Goal: Task Accomplishment & Management: Manage account settings

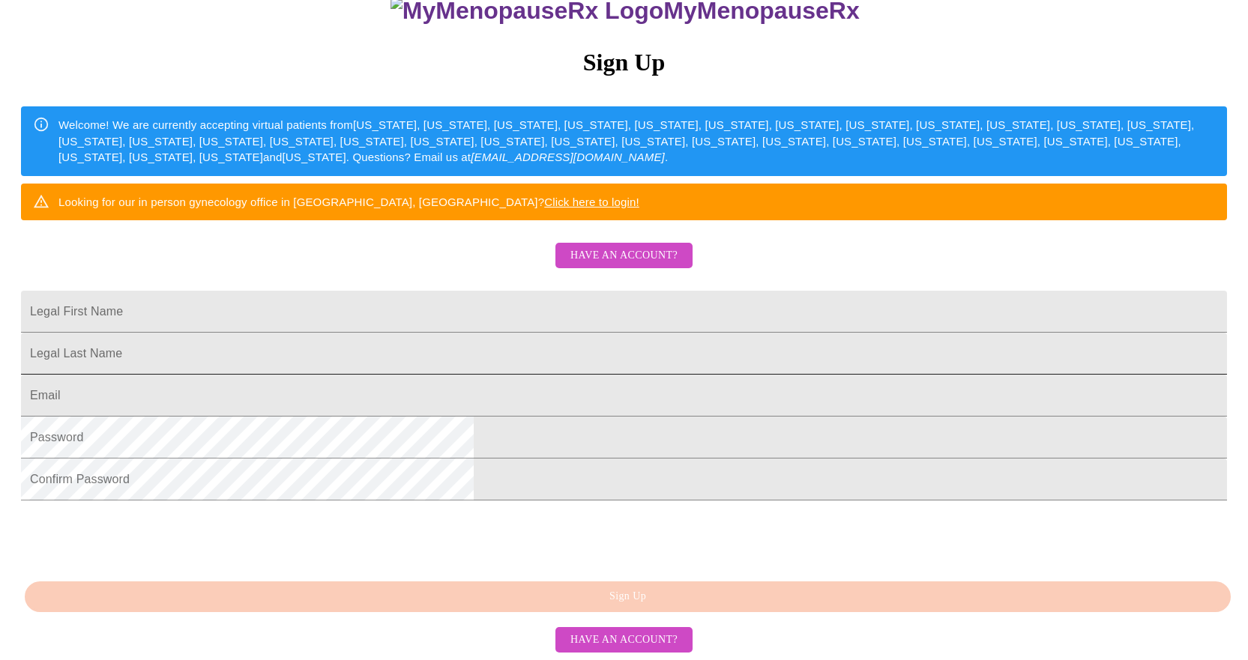
scroll to position [225, 0]
click at [585, 247] on span "Have an account?" at bounding box center [624, 256] width 107 height 19
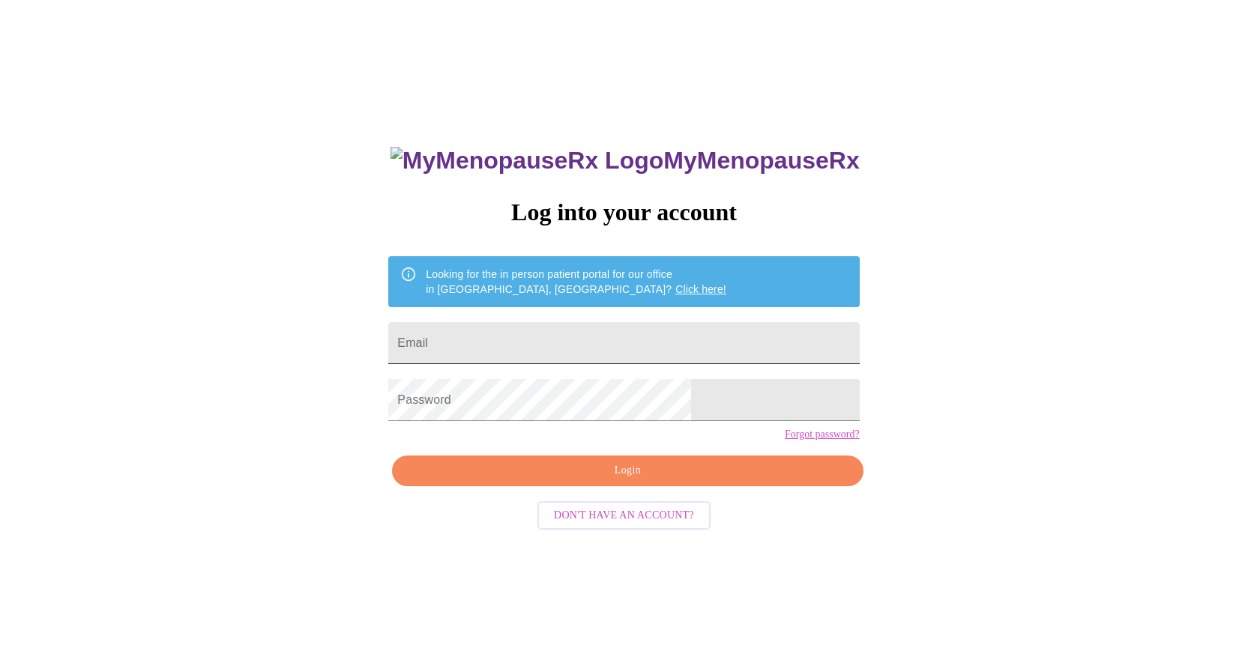
click at [544, 340] on input "Email" at bounding box center [623, 343] width 471 height 42
type input "meganomeinhardt@yahoo.com"
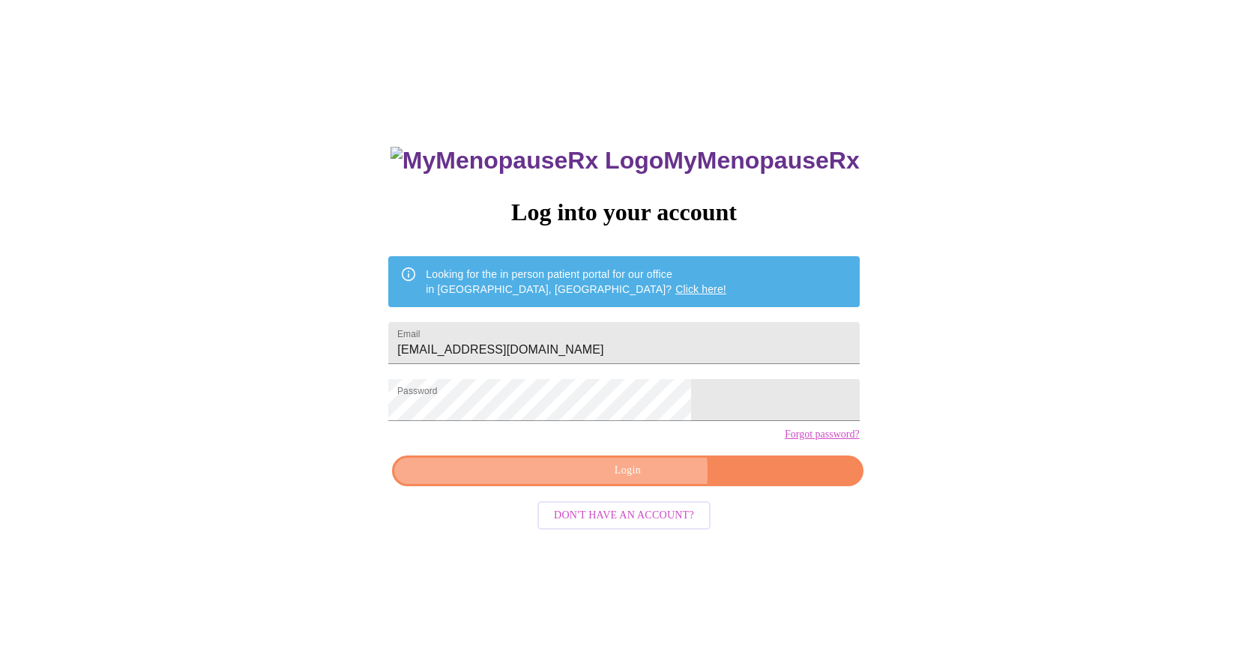
click at [635, 481] on span "Login" at bounding box center [627, 471] width 436 height 19
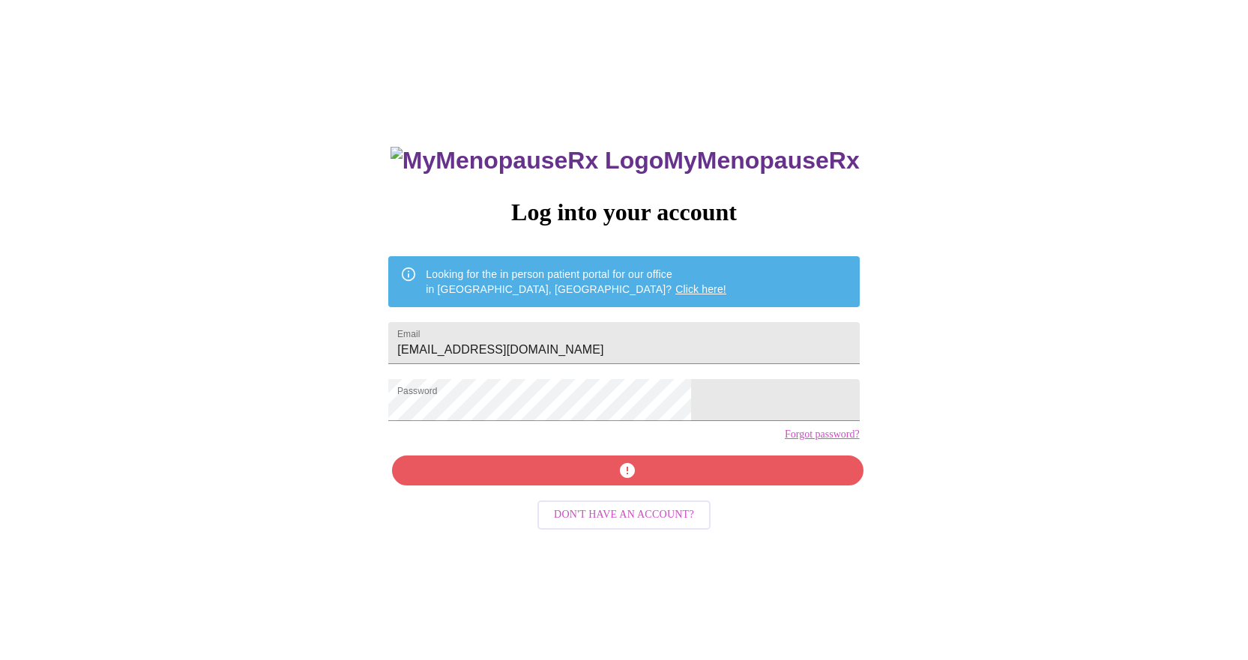
click at [656, 491] on div "MyMenopauseRx Log into your account Looking for the in person patient portal fo…" at bounding box center [623, 453] width 501 height 660
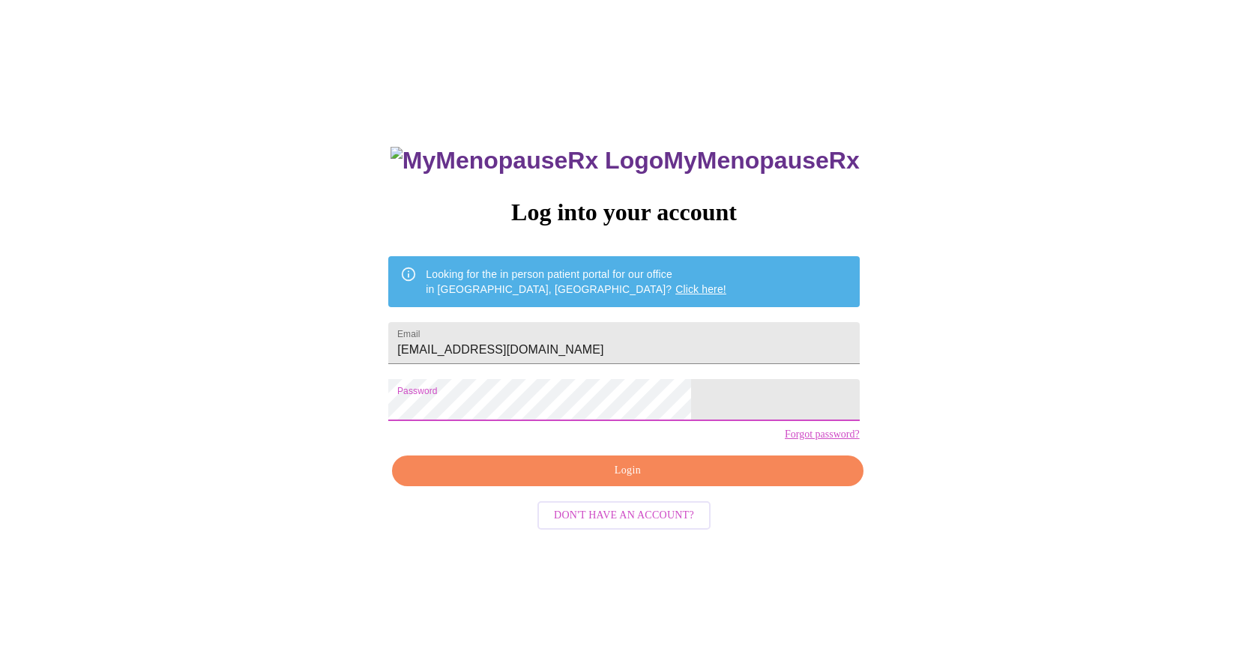
click at [623, 481] on span "Login" at bounding box center [627, 471] width 436 height 19
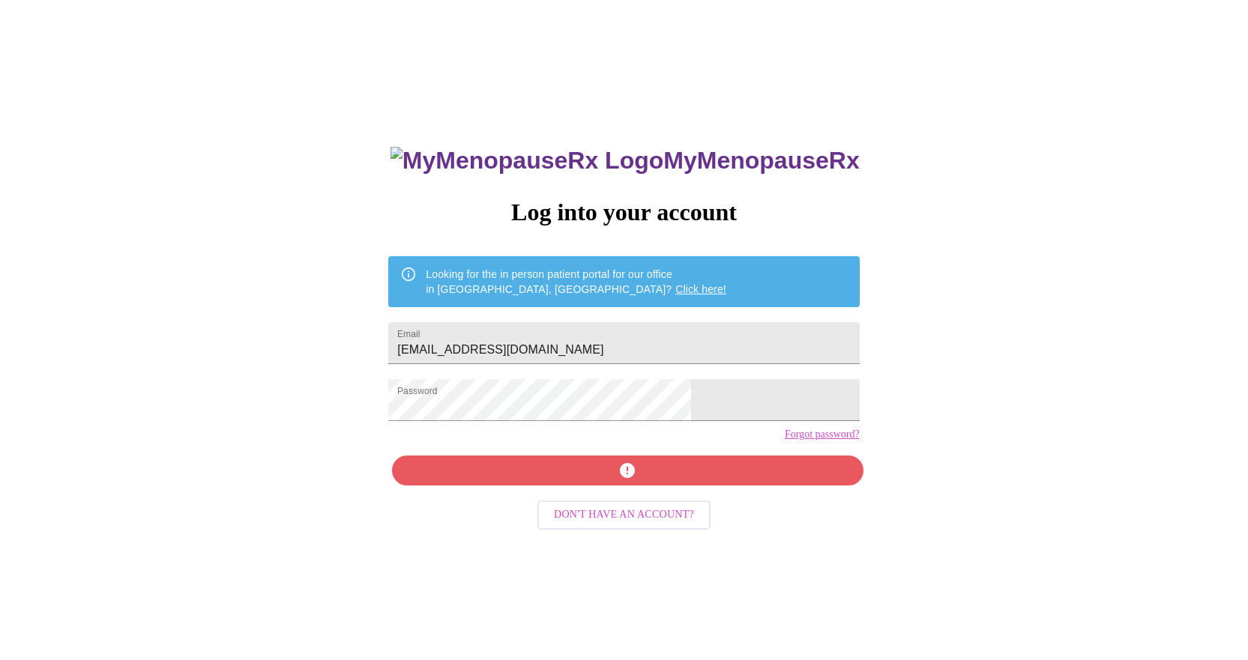
click at [785, 441] on link "Forgot password?" at bounding box center [822, 435] width 75 height 12
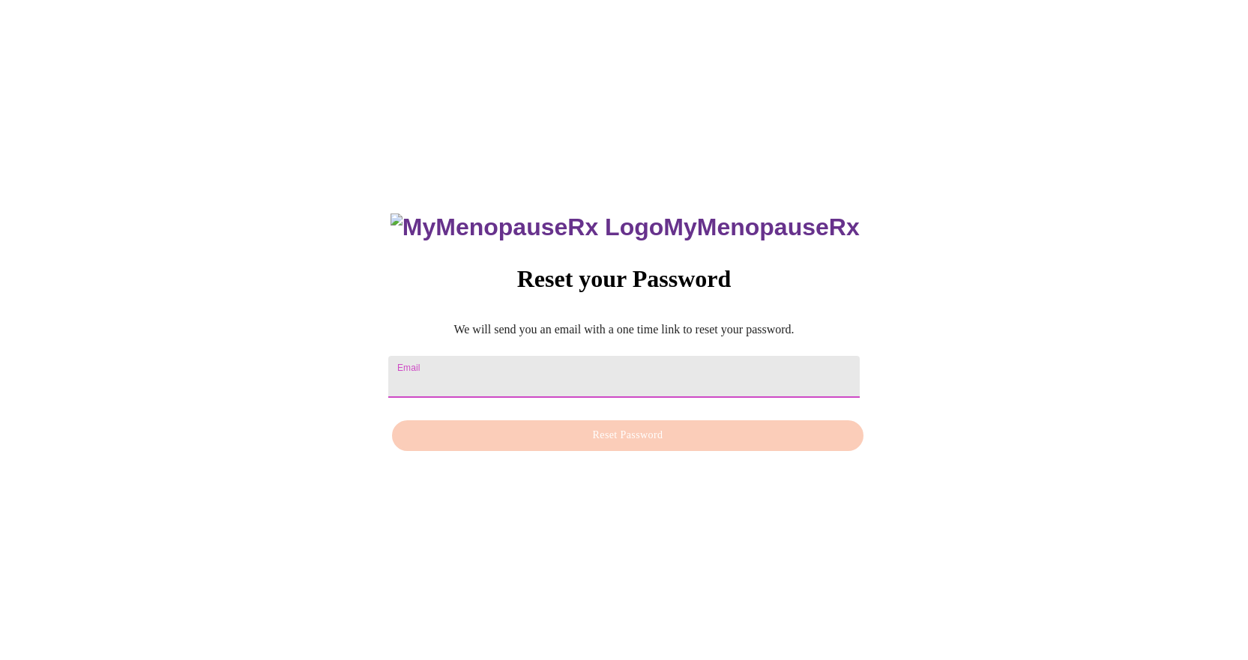
drag, startPoint x: 583, startPoint y: 355, endPoint x: 597, endPoint y: 361, distance: 14.5
click at [583, 356] on input "Email" at bounding box center [623, 377] width 471 height 42
type input "meganomeinhardt@yahoo.com"
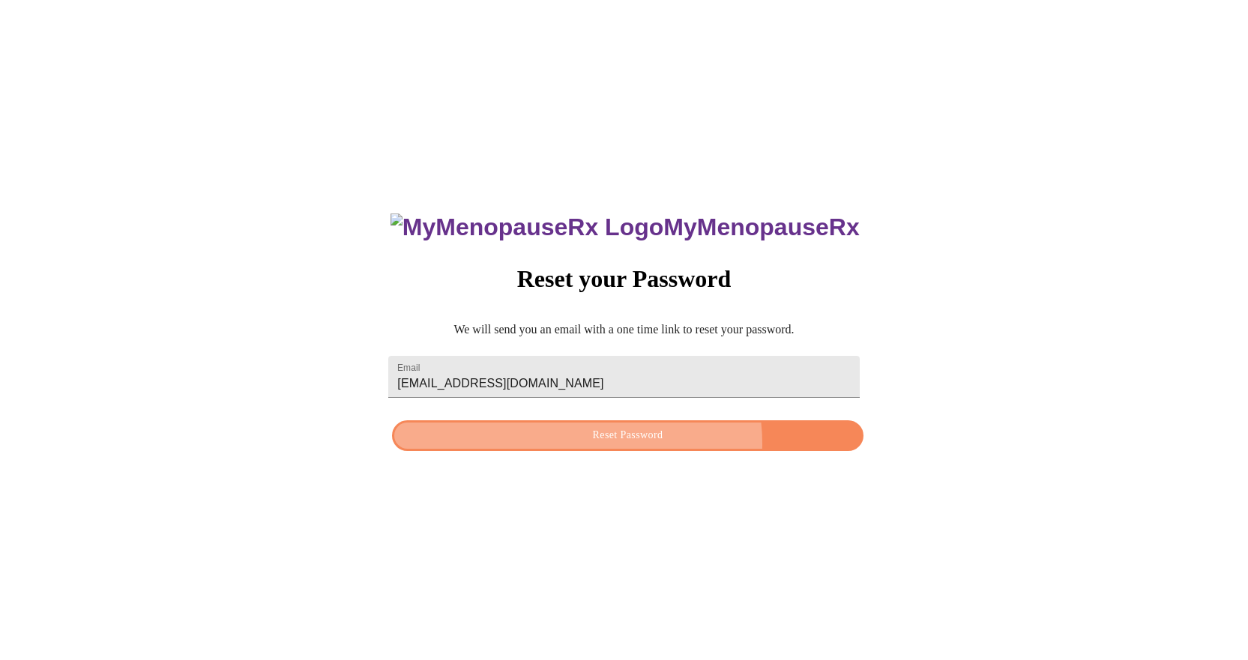
click at [626, 443] on span "Reset Password" at bounding box center [627, 436] width 436 height 19
